Goal: Task Accomplishment & Management: Manage account settings

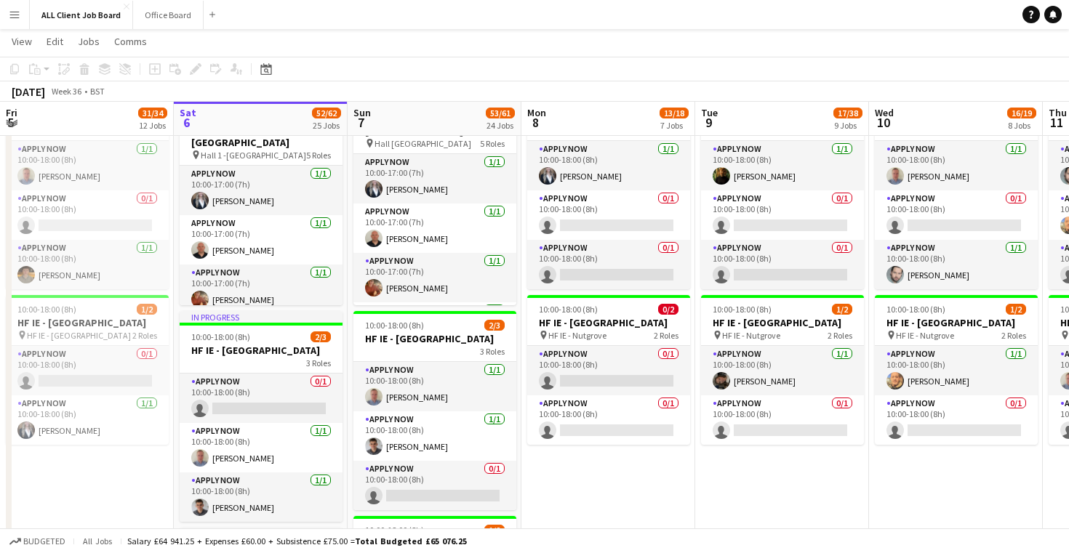
scroll to position [4167, 0]
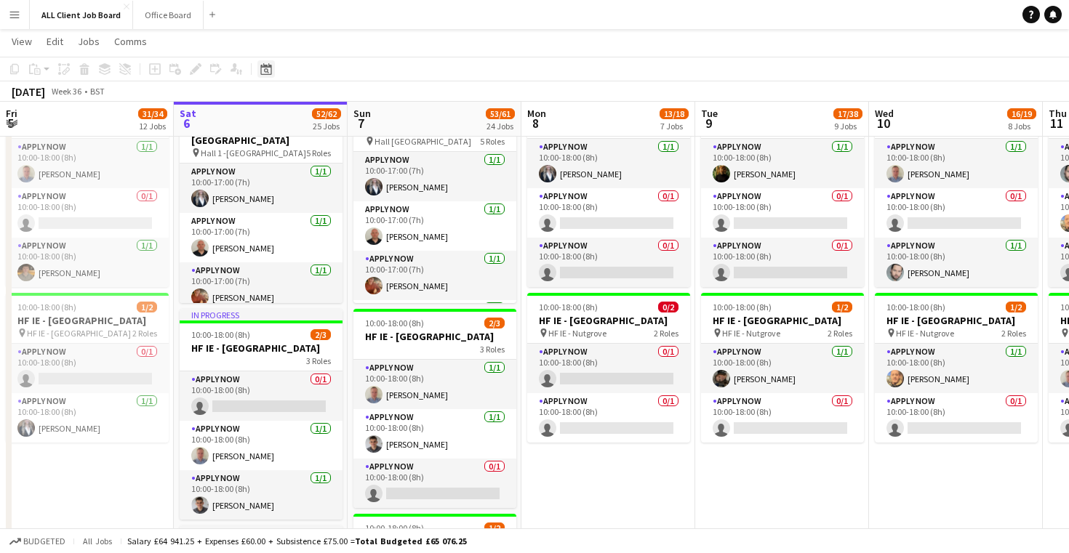
click at [265, 71] on icon at bounding box center [266, 70] width 5 height 5
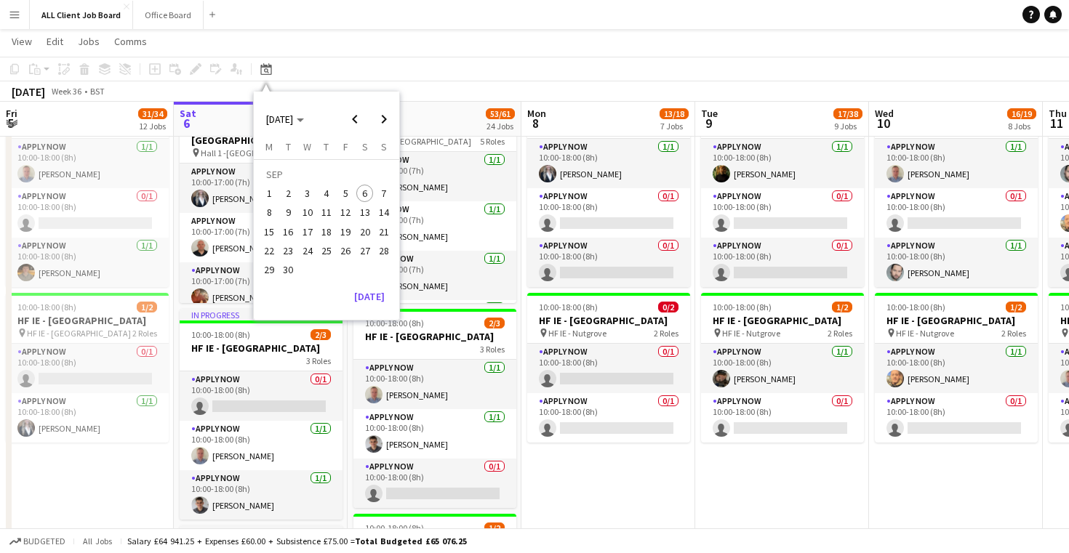
click at [387, 233] on span "21" at bounding box center [383, 231] width 17 height 17
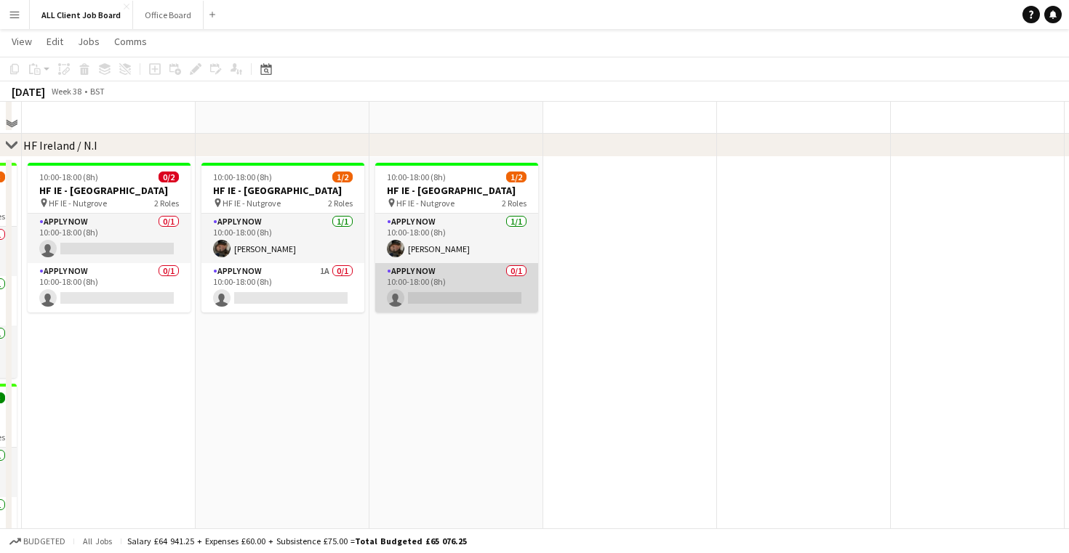
scroll to position [4181, 0]
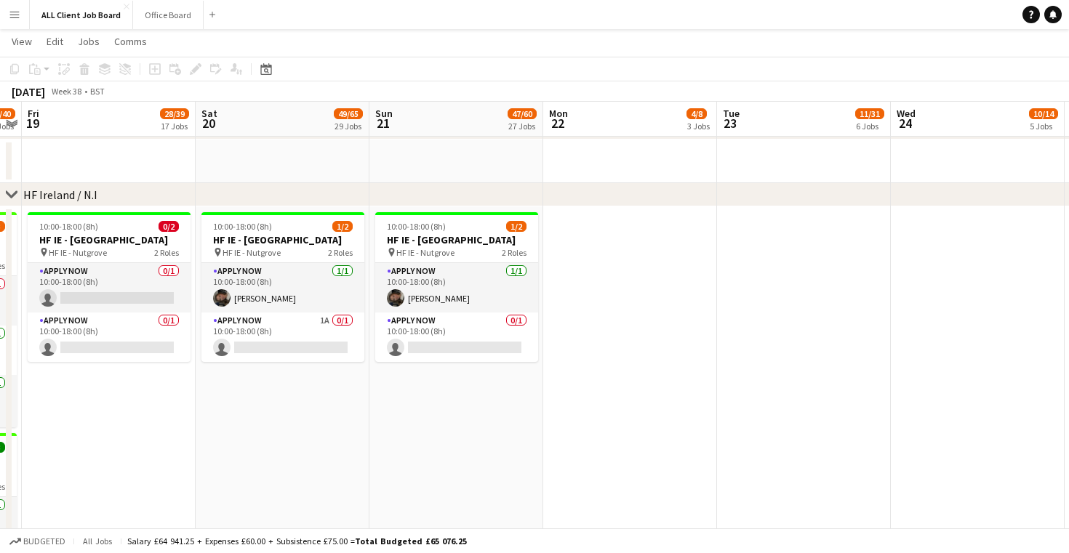
click at [28, 22] on button "Menu" at bounding box center [14, 14] width 29 height 29
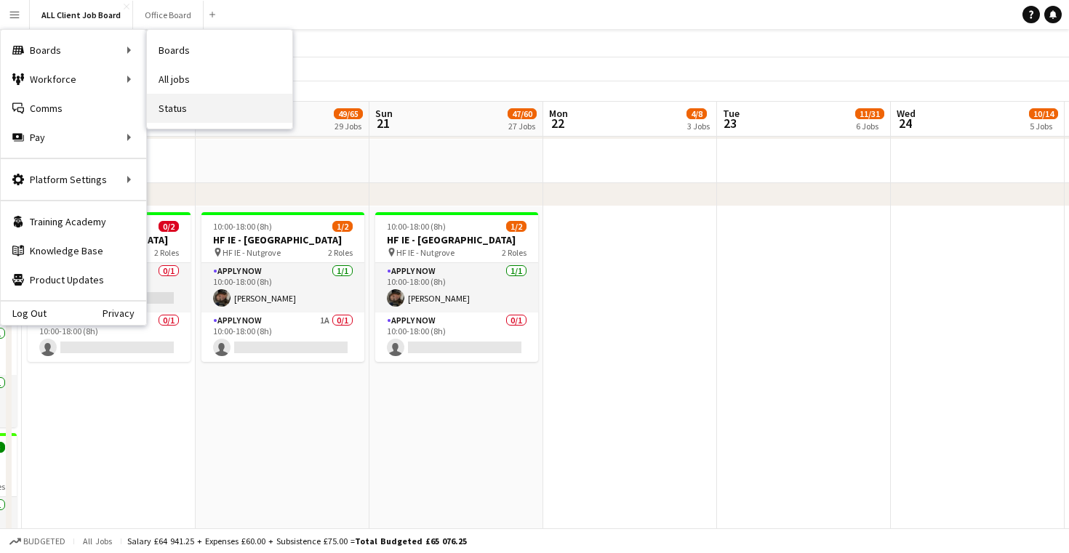
click at [223, 120] on link "Status" at bounding box center [219, 108] width 145 height 29
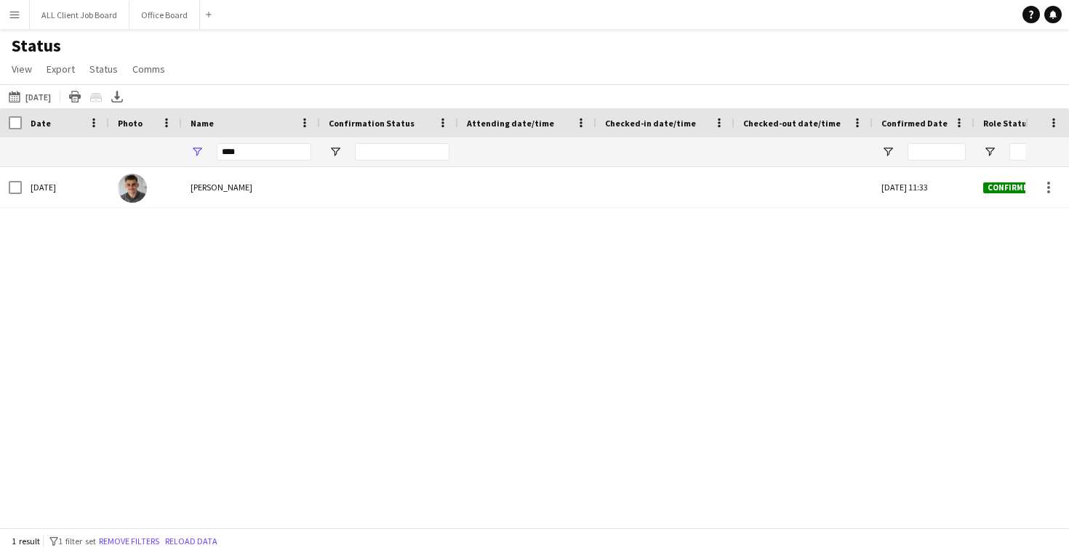
click at [393, 64] on div "Status View Views Default view New view Update view Delete view Edit name Custo…" at bounding box center [534, 59] width 1069 height 49
click at [158, 14] on button "Office Board Close" at bounding box center [164, 15] width 71 height 28
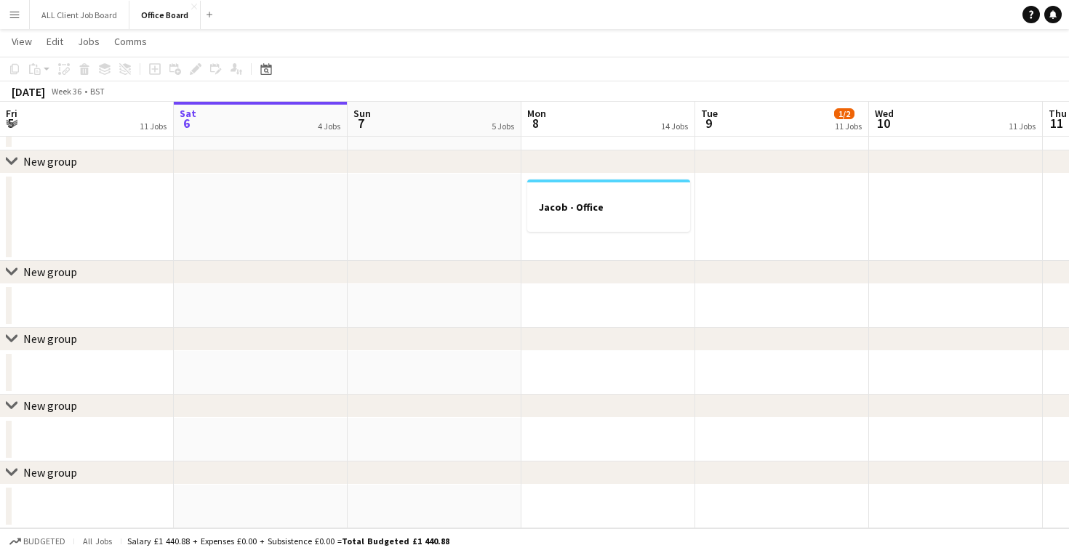
scroll to position [3076, 0]
click at [81, 19] on button "ALL Client Job Board Close" at bounding box center [80, 15] width 100 height 28
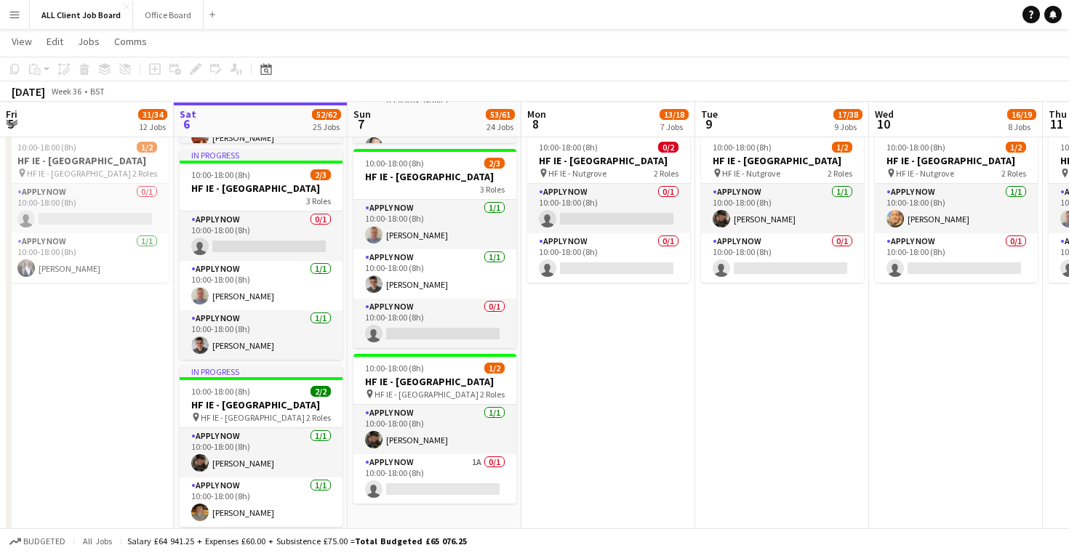
scroll to position [4328, 0]
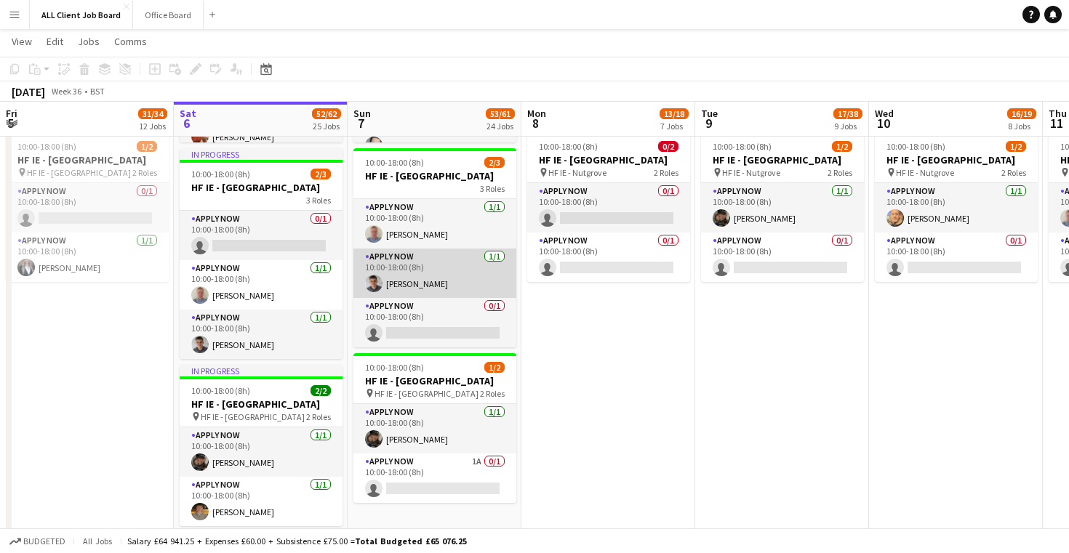
click at [420, 287] on app-card-role "APPLY NOW [DATE] 10:00-18:00 (8h) [PERSON_NAME]" at bounding box center [434, 273] width 163 height 49
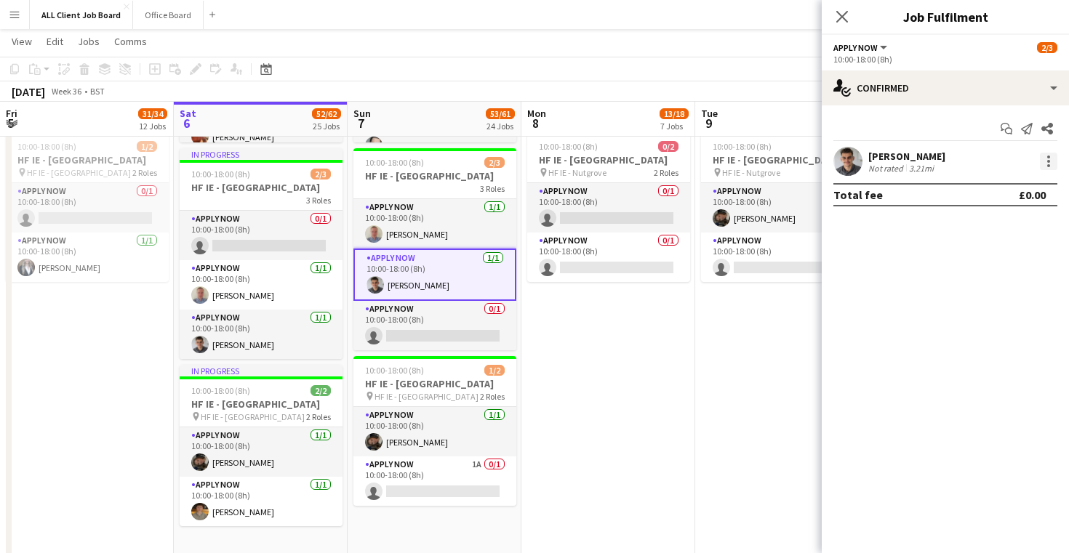
click at [1051, 167] on div at bounding box center [1048, 161] width 17 height 17
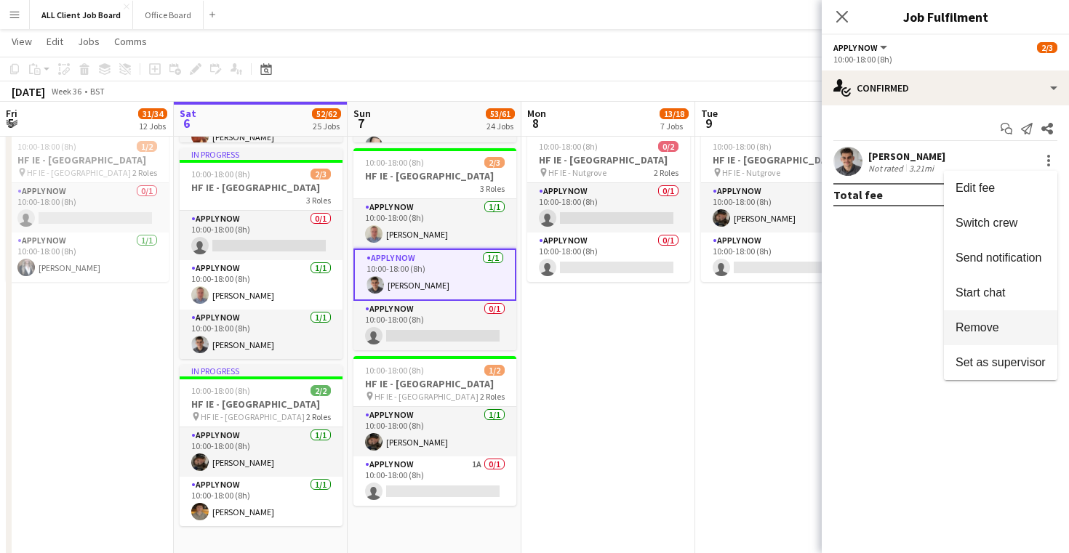
click at [1006, 326] on span "Remove" at bounding box center [1000, 327] width 90 height 13
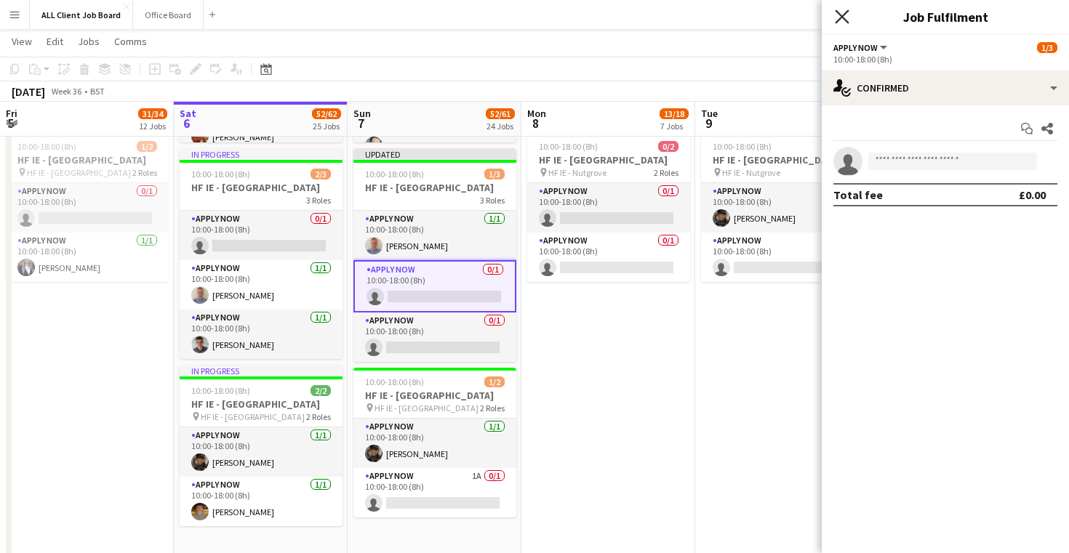
click at [844, 18] on icon at bounding box center [842, 16] width 14 height 14
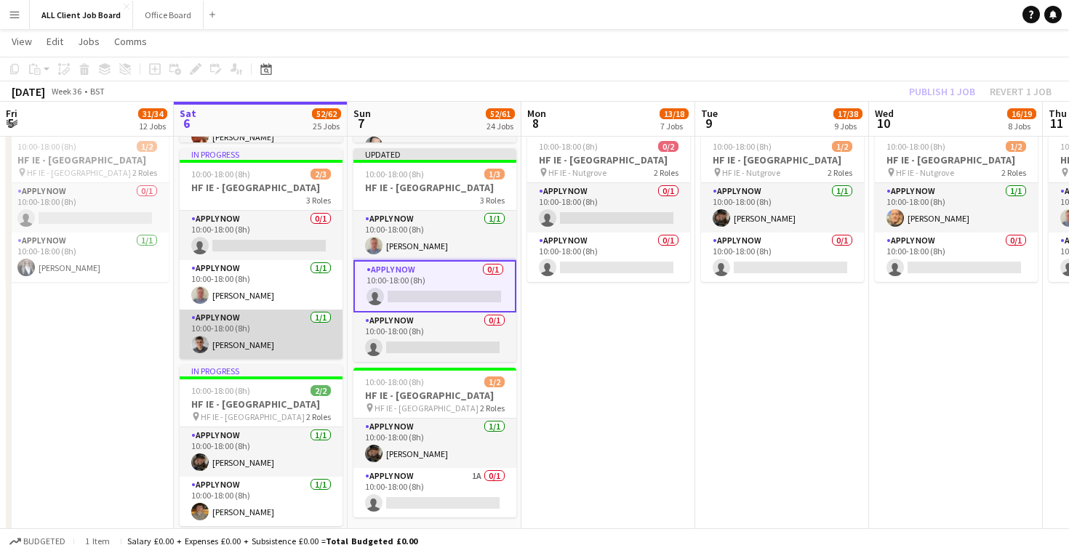
click at [286, 334] on app-card-role "APPLY NOW [DATE] 10:00-18:00 (8h) [PERSON_NAME]" at bounding box center [261, 334] width 163 height 49
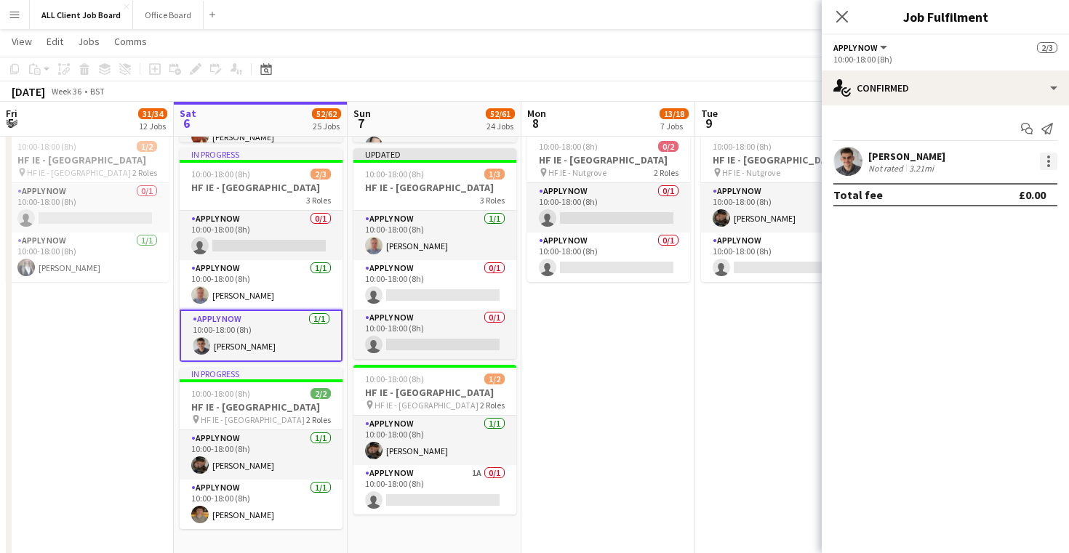
click at [1049, 157] on div at bounding box center [1048, 157] width 3 height 3
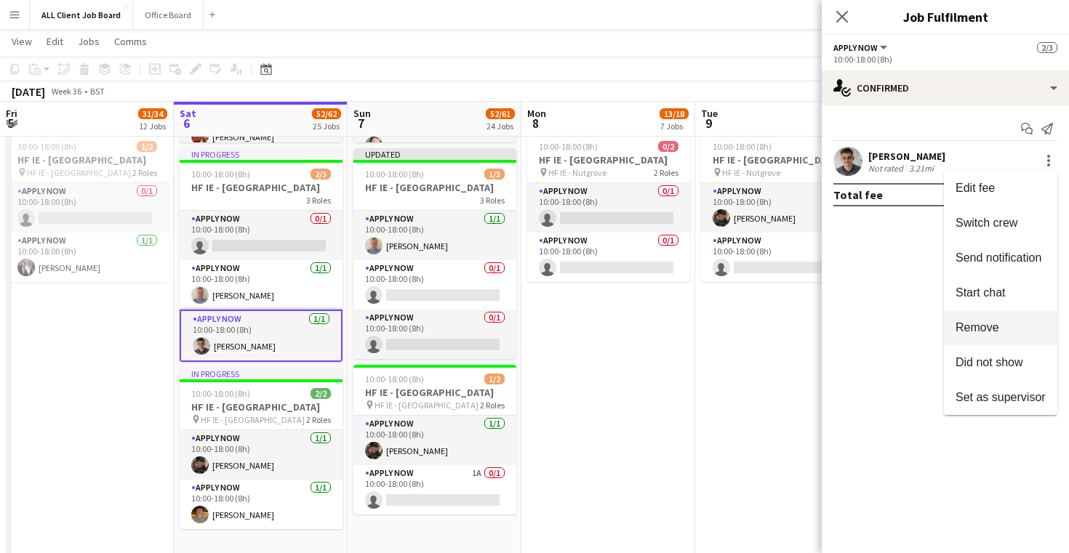
click at [1005, 334] on span "Remove" at bounding box center [1000, 327] width 90 height 13
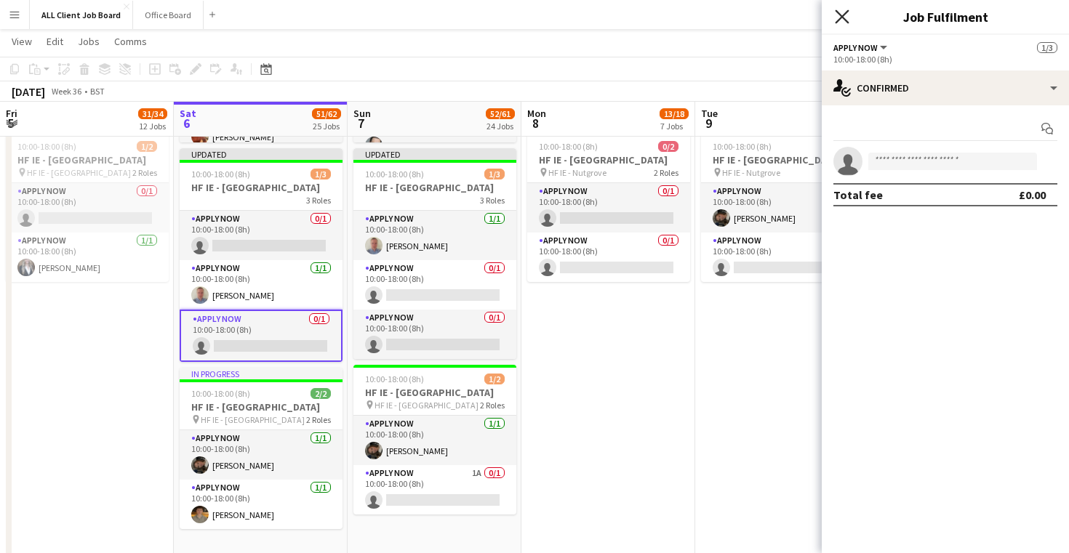
click at [846, 17] on icon "Close pop-in" at bounding box center [842, 16] width 14 height 14
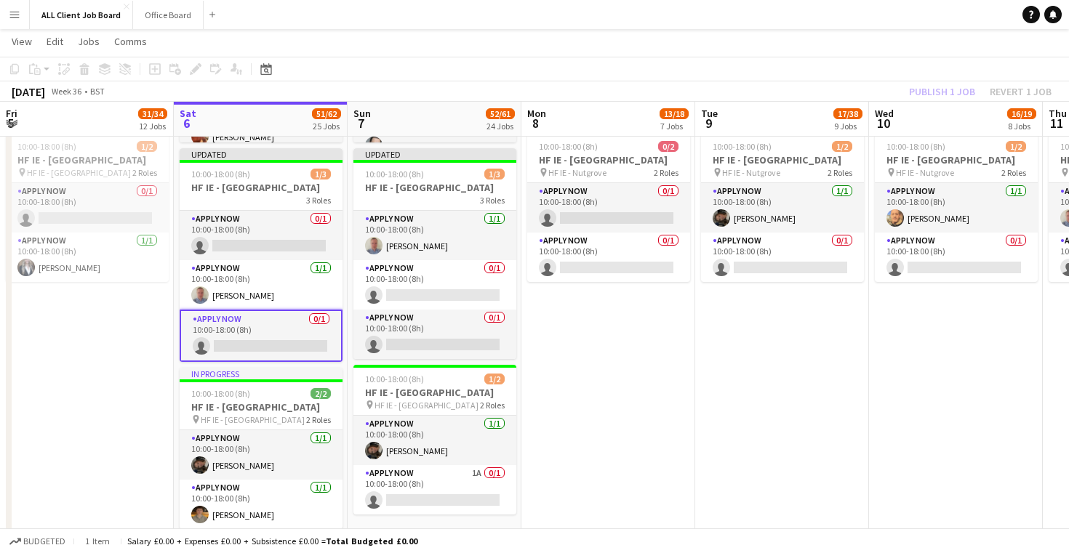
click at [897, 65] on app-toolbar "Copy Paste Paste Command V Paste with crew Command Shift V Paste linked Job [GE…" at bounding box center [534, 69] width 1069 height 25
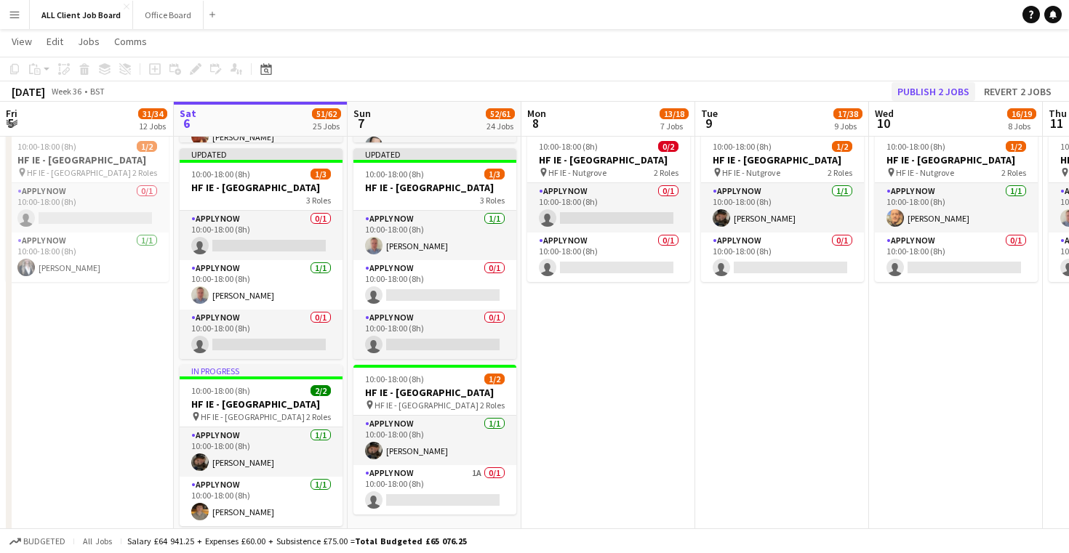
click at [922, 92] on button "Publish 2 jobs" at bounding box center [933, 91] width 84 height 19
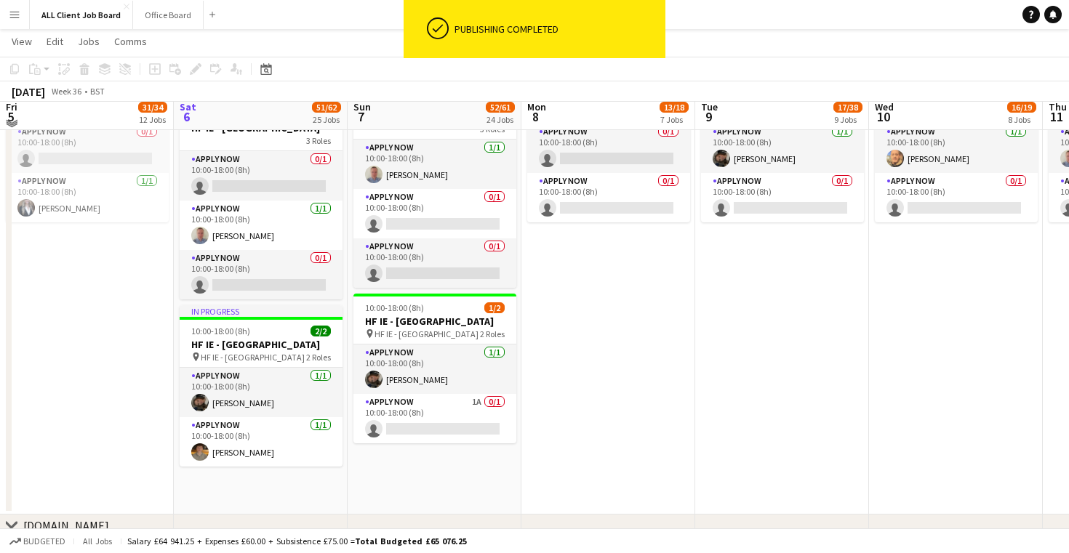
scroll to position [4388, 0]
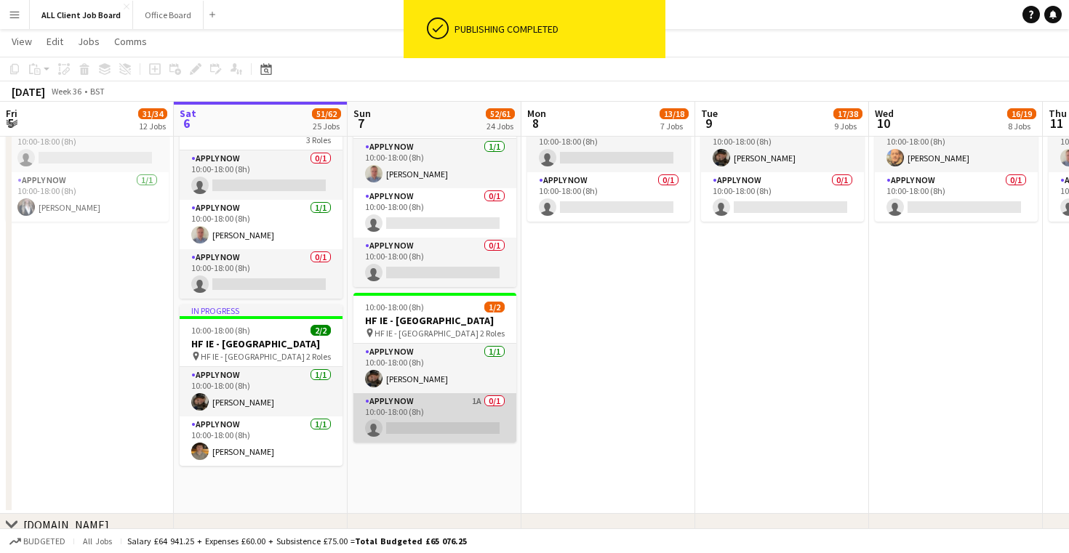
click at [470, 443] on app-card-role "APPLY NOW 1A 0/1 10:00-18:00 (8h) single-neutral-actions" at bounding box center [434, 417] width 163 height 49
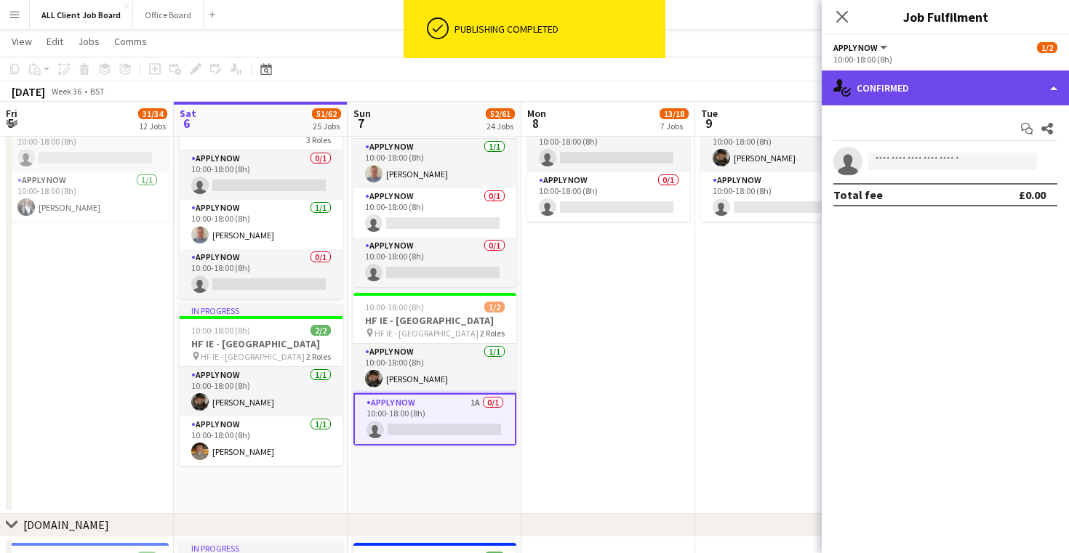
click at [1053, 88] on div "single-neutral-actions-check-2 Confirmed" at bounding box center [945, 88] width 247 height 35
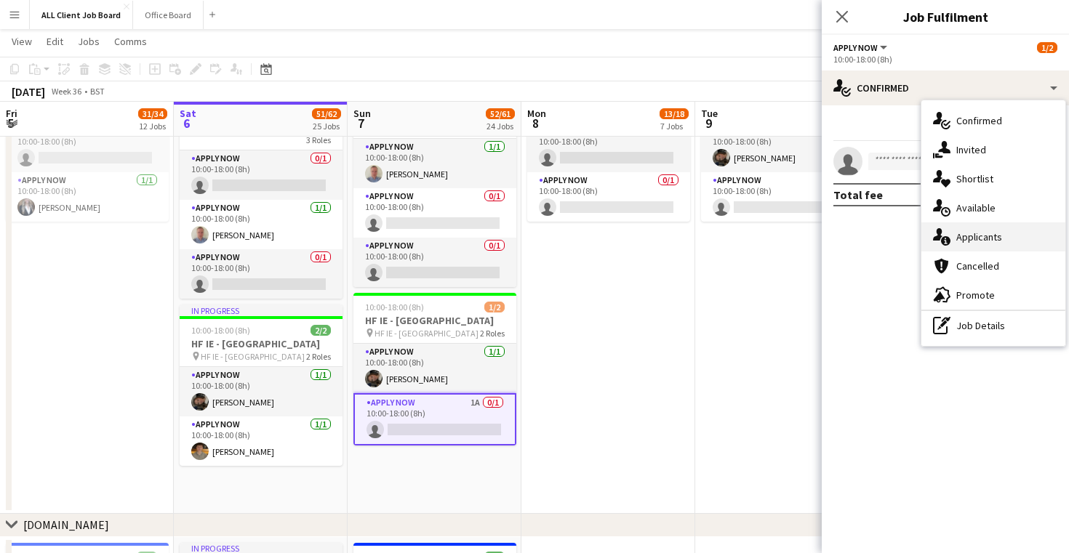
click at [1016, 236] on div "single-neutral-actions-information Applicants" at bounding box center [993, 237] width 144 height 29
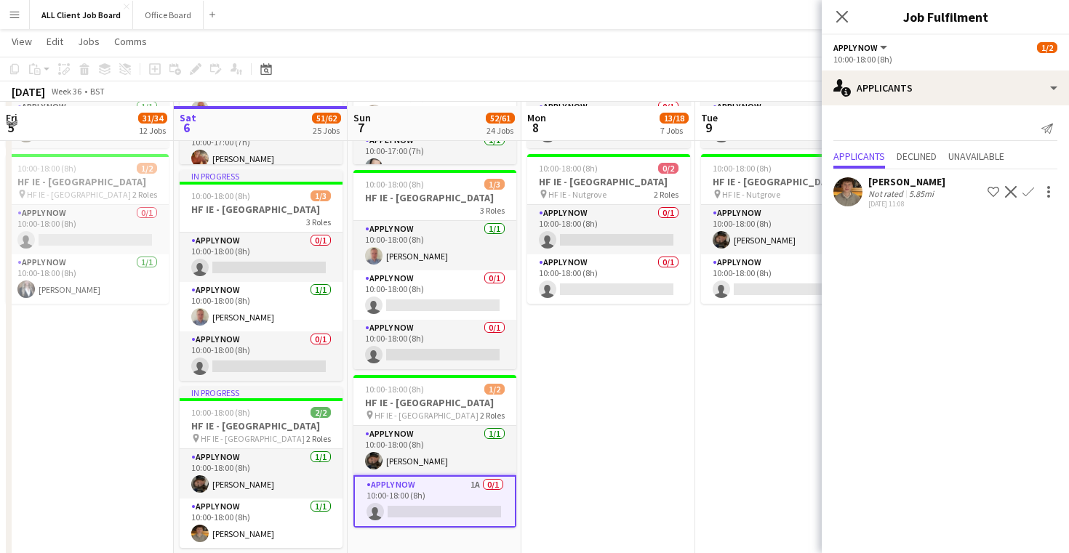
scroll to position [4288, 0]
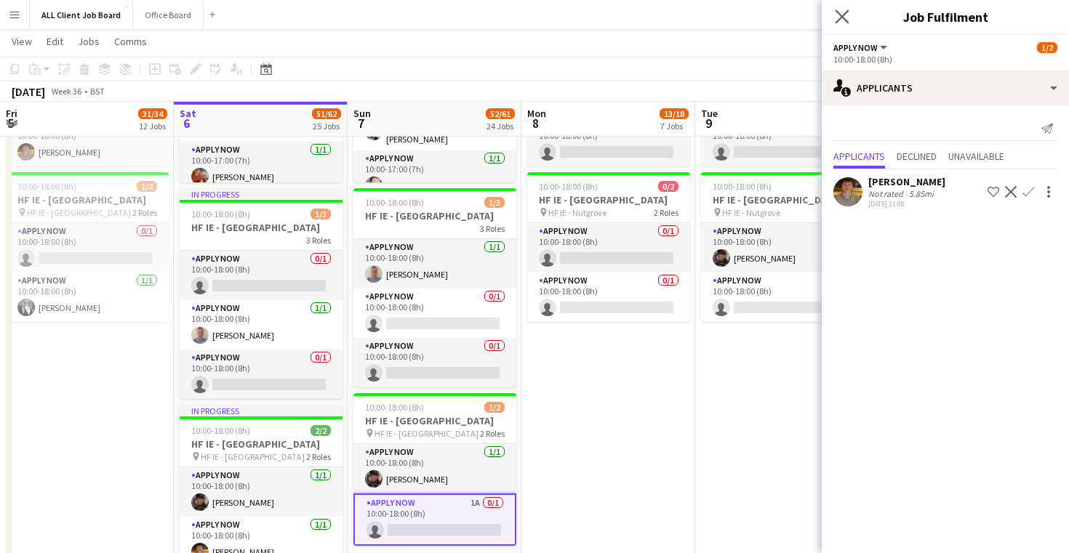
click at [834, 17] on app-icon "Close pop-in" at bounding box center [842, 17] width 21 height 21
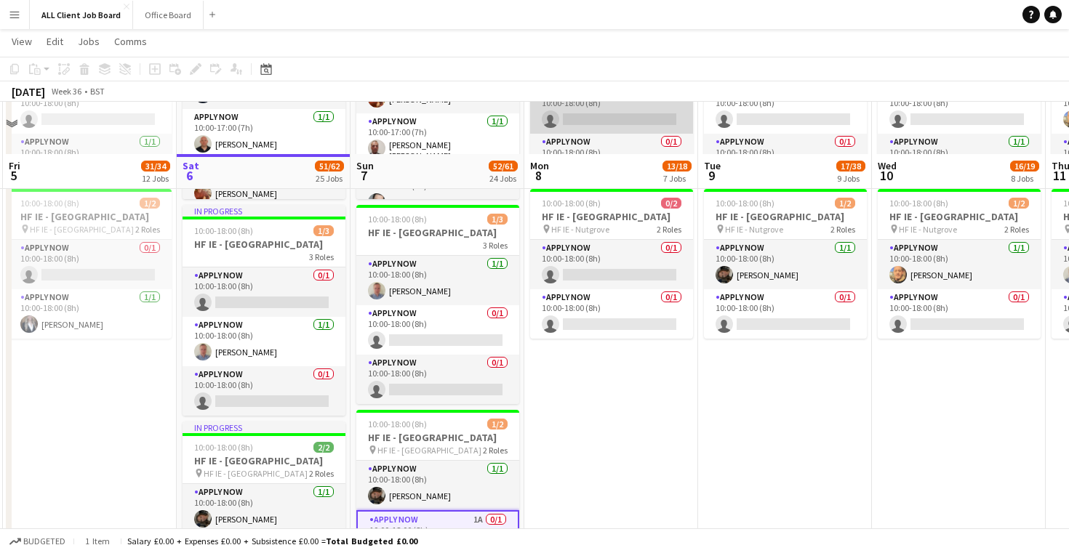
scroll to position [4344, 0]
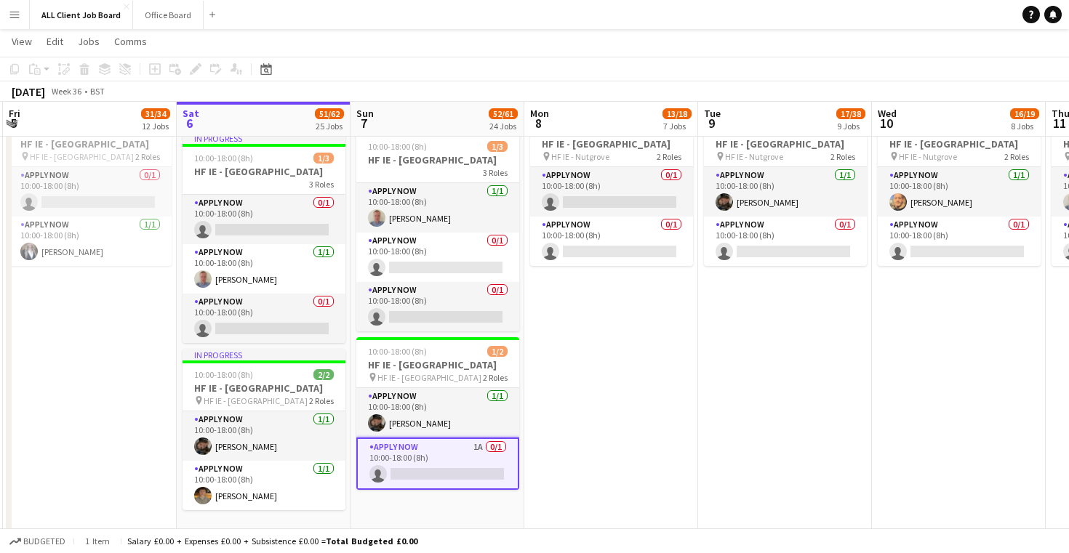
click at [612, 415] on app-date-cell "10:00-18:00 (8h) 1/3 HF IE - [GEOGRAPHIC_DATA] 3 Roles APPLY NOW [DATE] 10:00-1…" at bounding box center [611, 443] width 174 height 1076
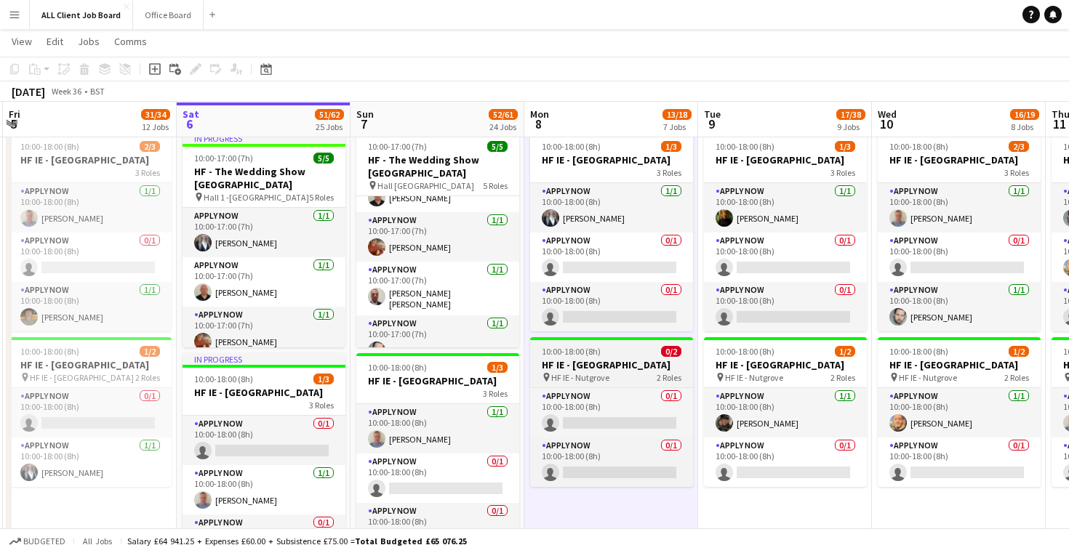
scroll to position [4124, 0]
